Goal: Task Accomplishment & Management: Complete application form

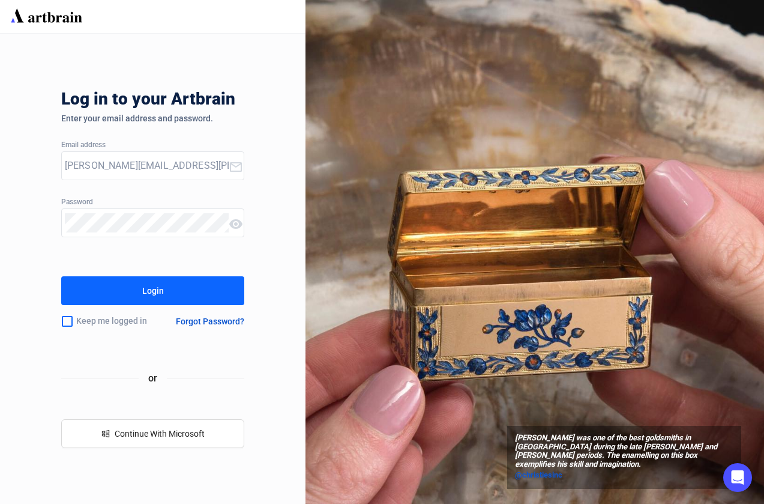
click at [132, 292] on button "Login" at bounding box center [153, 290] width 184 height 29
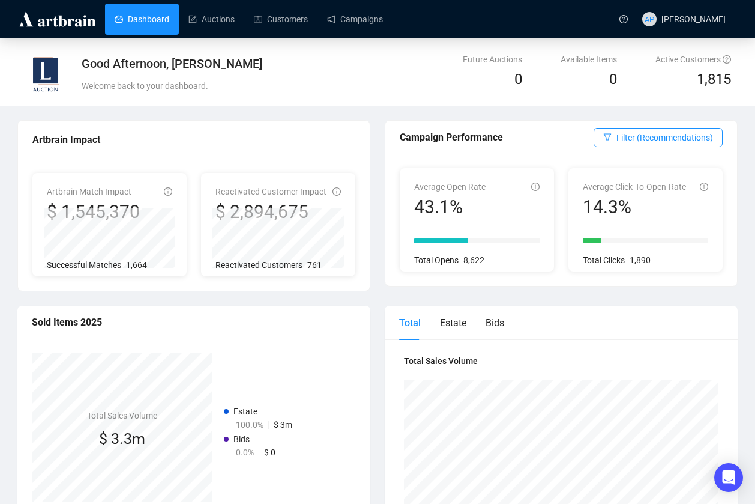
click at [17, 344] on div "Total Sales Volume $ 3.3m Estate 100.0% $ 3m Bids 0.0% $ 0" at bounding box center [193, 428] width 353 height 178
click at [216, 28] on link "Auctions" at bounding box center [212, 19] width 46 height 31
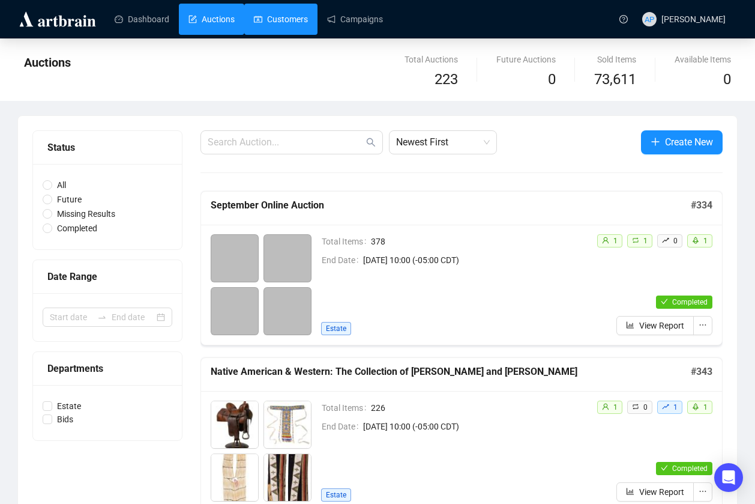
click at [272, 22] on link "Customers" at bounding box center [281, 19] width 54 height 31
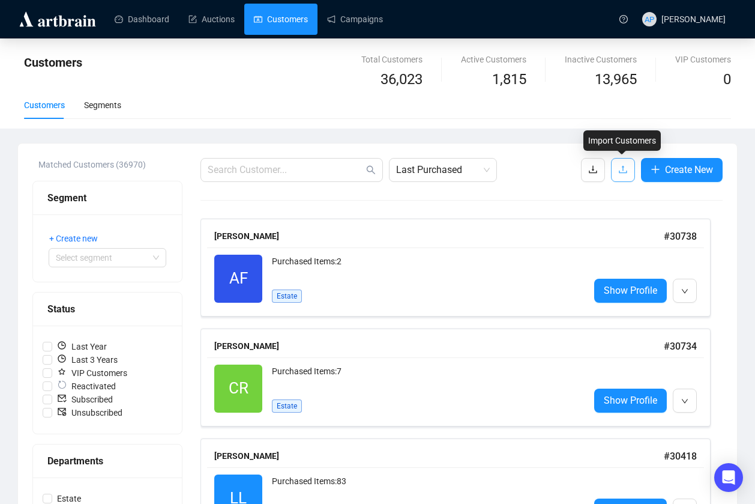
click at [626, 169] on icon "upload" at bounding box center [624, 170] width 10 height 10
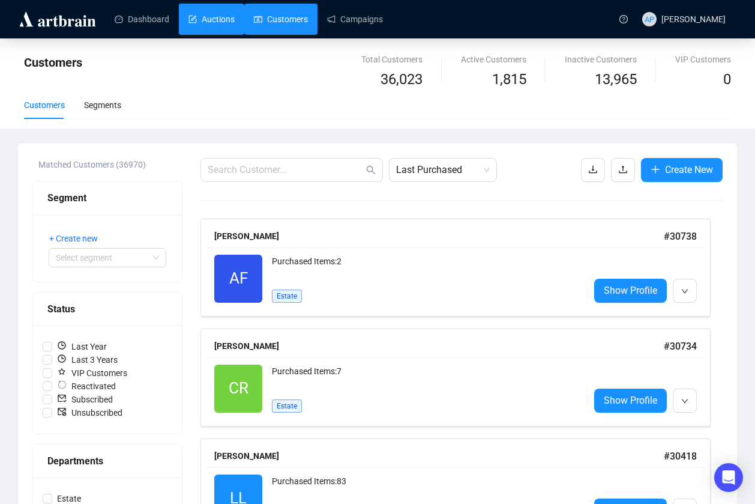
click at [213, 14] on link "Auctions" at bounding box center [212, 19] width 46 height 31
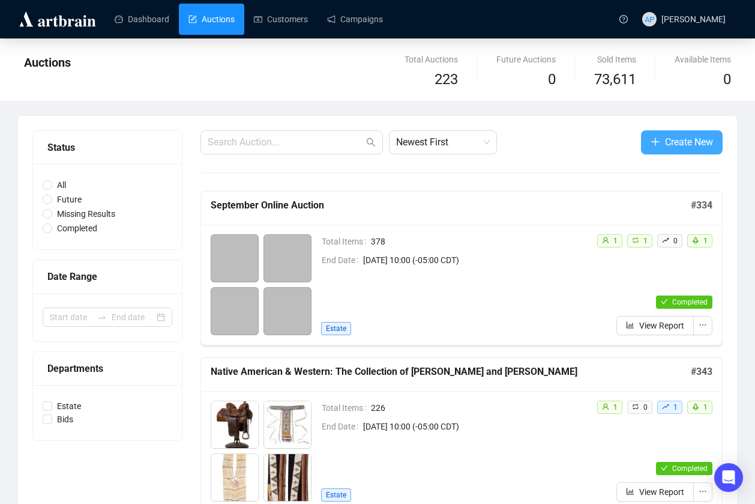
click at [658, 141] on icon "plus" at bounding box center [656, 142] width 10 height 10
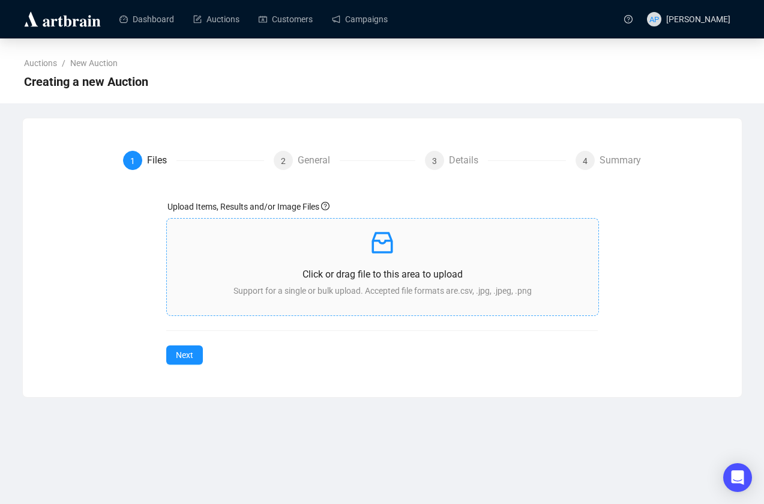
click at [261, 275] on p "Click or drag file to this area to upload" at bounding box center [383, 274] width 413 height 15
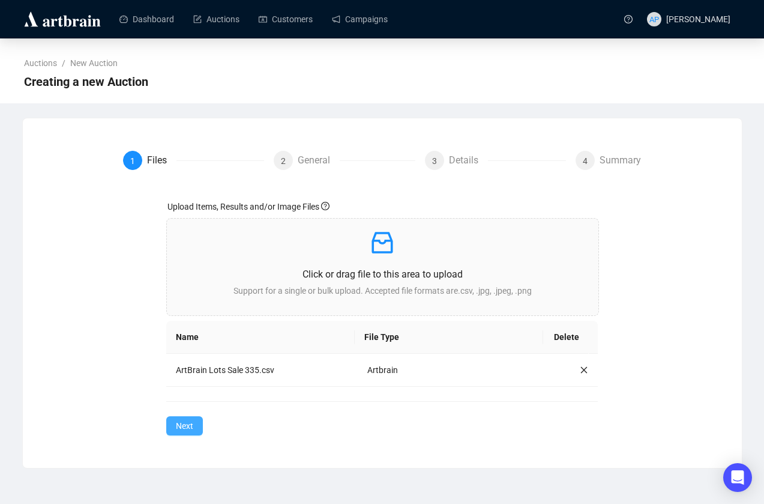
click at [176, 427] on span "Next" at bounding box center [184, 425] width 17 height 13
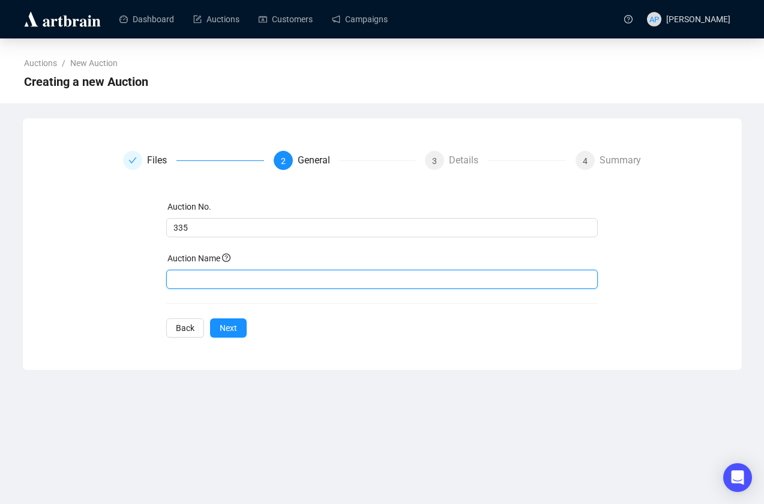
click at [243, 275] on input "text" at bounding box center [382, 279] width 432 height 19
type input "Fall Collections Auction"
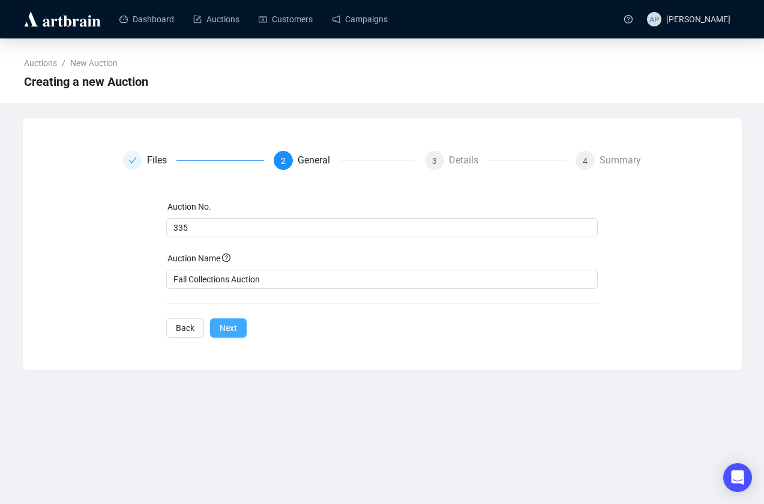
click at [217, 325] on button "Next" at bounding box center [228, 327] width 37 height 19
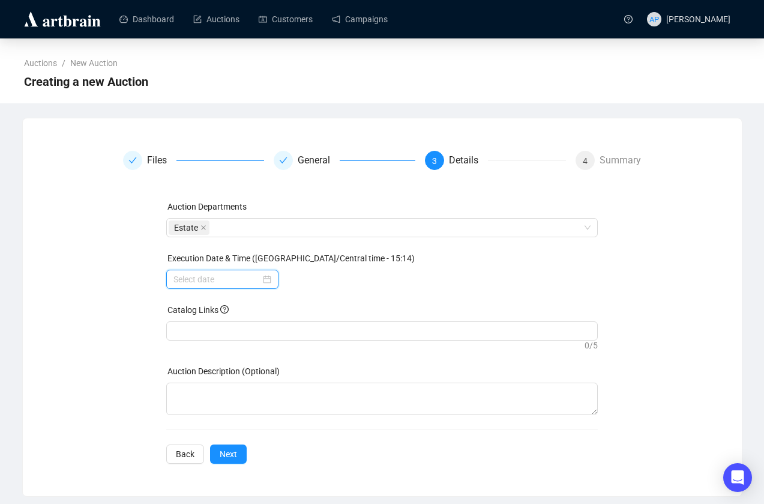
click at [261, 277] on input at bounding box center [217, 279] width 87 height 13
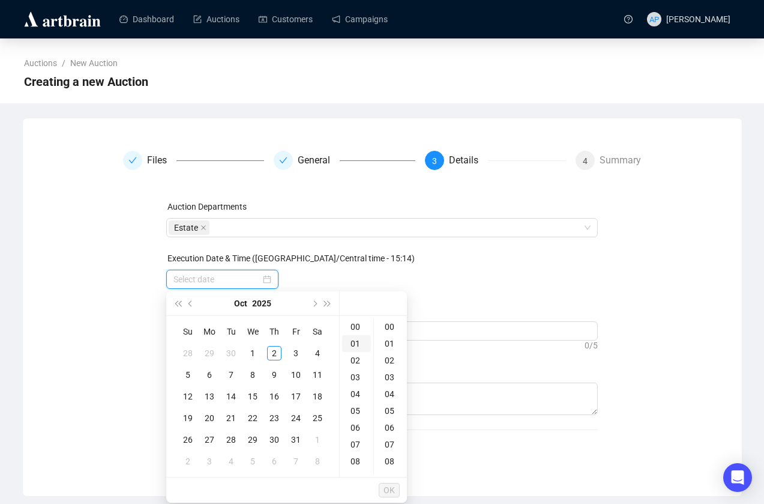
type input "[DATE] 01:00"
type input "[DATE] 00:00"
click at [226, 416] on div "21" at bounding box center [231, 418] width 14 height 14
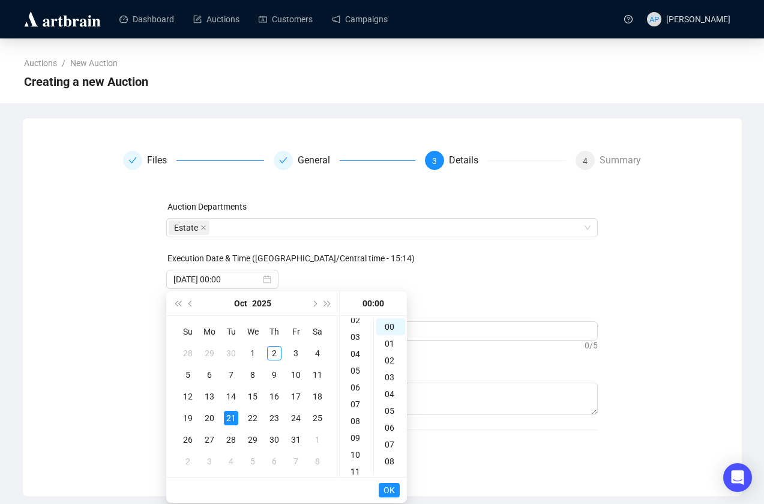
scroll to position [67, 0]
click at [360, 427] on div "10" at bounding box center [356, 428] width 29 height 17
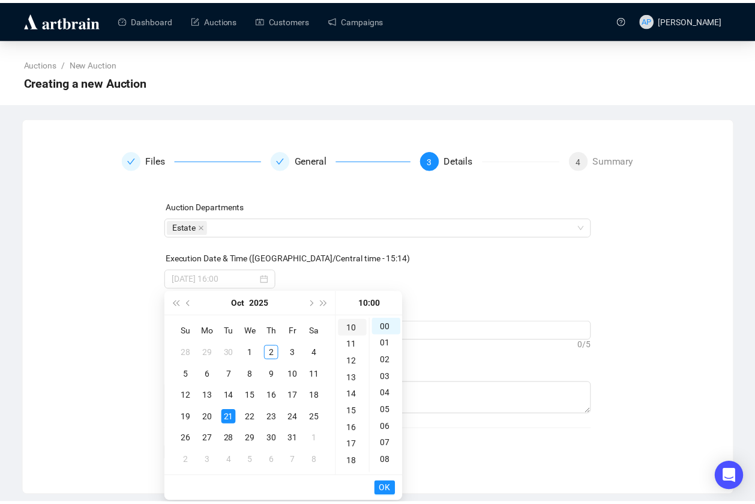
scroll to position [168, 0]
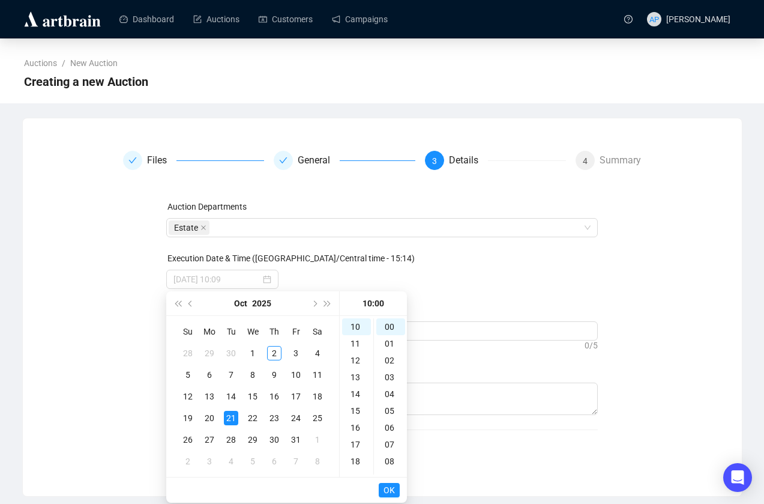
type input "[DATE] 10:00"
click at [396, 491] on button "OK" at bounding box center [389, 490] width 21 height 14
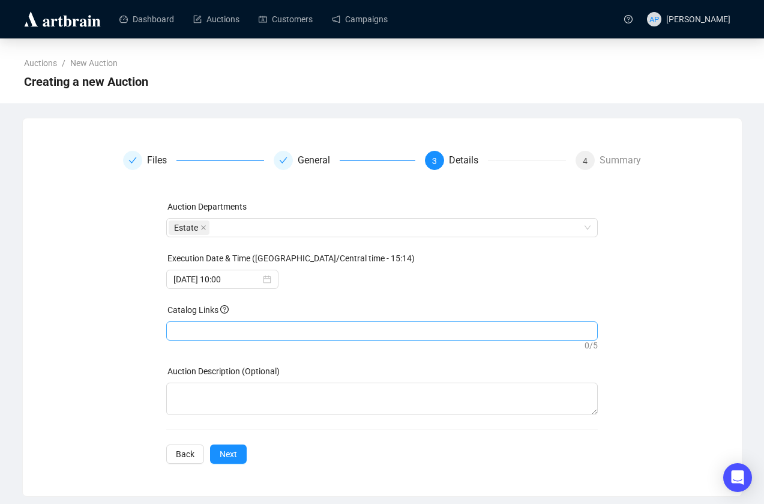
click at [241, 330] on div at bounding box center [382, 330] width 427 height 17
paste input "[URL][DOMAIN_NAME]"
type input "[URL][DOMAIN_NAME]"
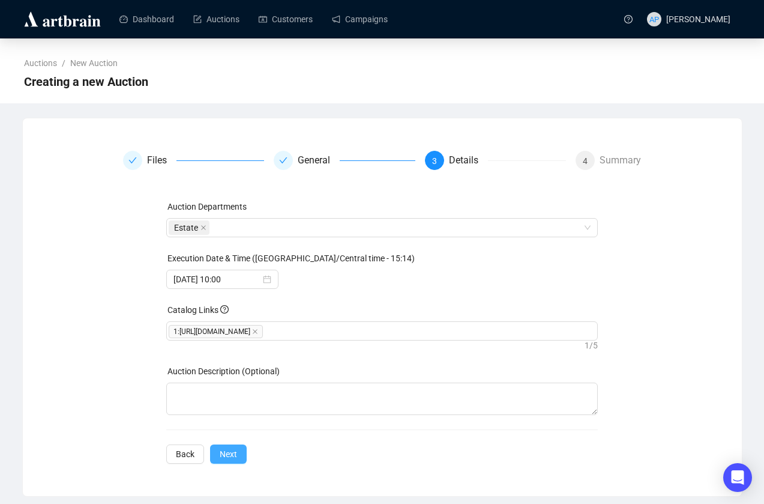
click at [228, 454] on span "Next" at bounding box center [228, 453] width 17 height 13
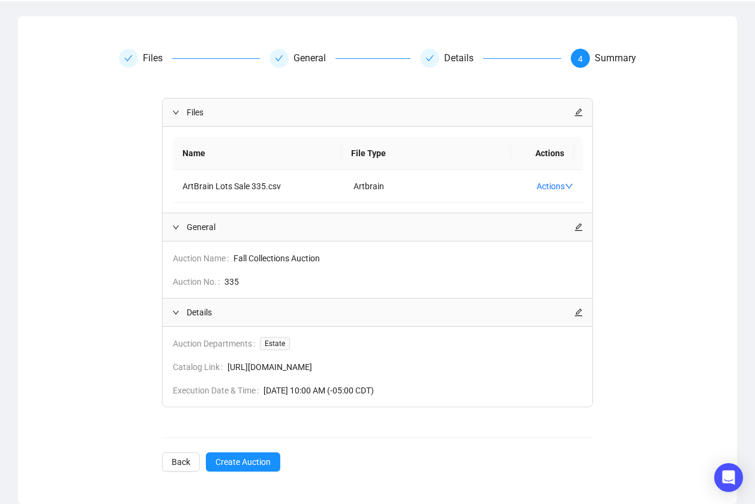
scroll to position [103, 0]
click at [246, 461] on span "Create Auction" at bounding box center [243, 461] width 55 height 13
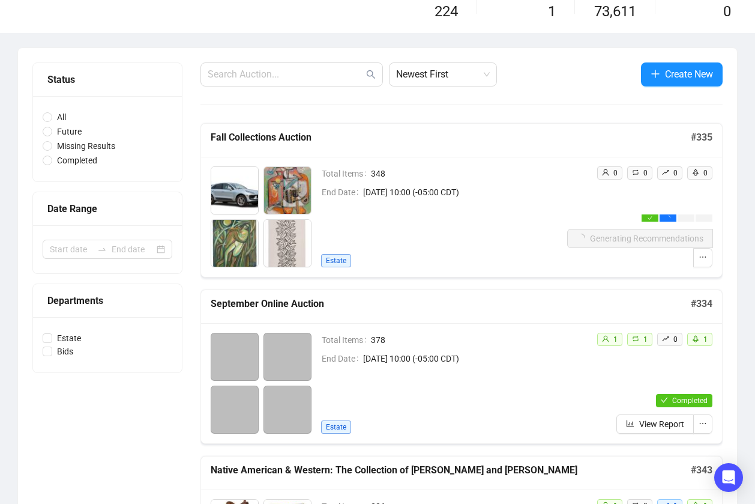
scroll to position [68, 0]
